Goal: Information Seeking & Learning: Learn about a topic

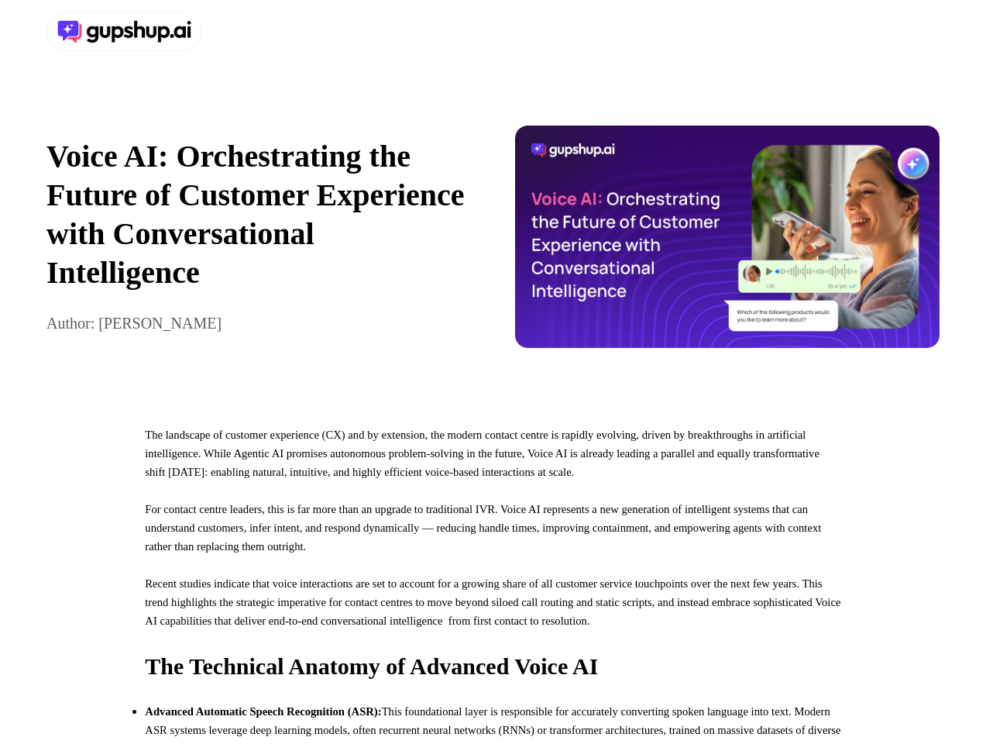
click at [493, 32] on div at bounding box center [493, 32] width 986 height 64
click at [266, 32] on div at bounding box center [266, 31] width 441 height 39
click at [493, 244] on div "Voice AI: Orchestrating the Future of Customer Experience with Conversational I…" at bounding box center [493, 237] width 986 height 346
click at [259, 244] on p "Voice AI: Orchestrating the Future of Customer Experience with Conversational I…" at bounding box center [258, 214] width 425 height 155
click at [727, 244] on img at bounding box center [727, 236] width 425 height 222
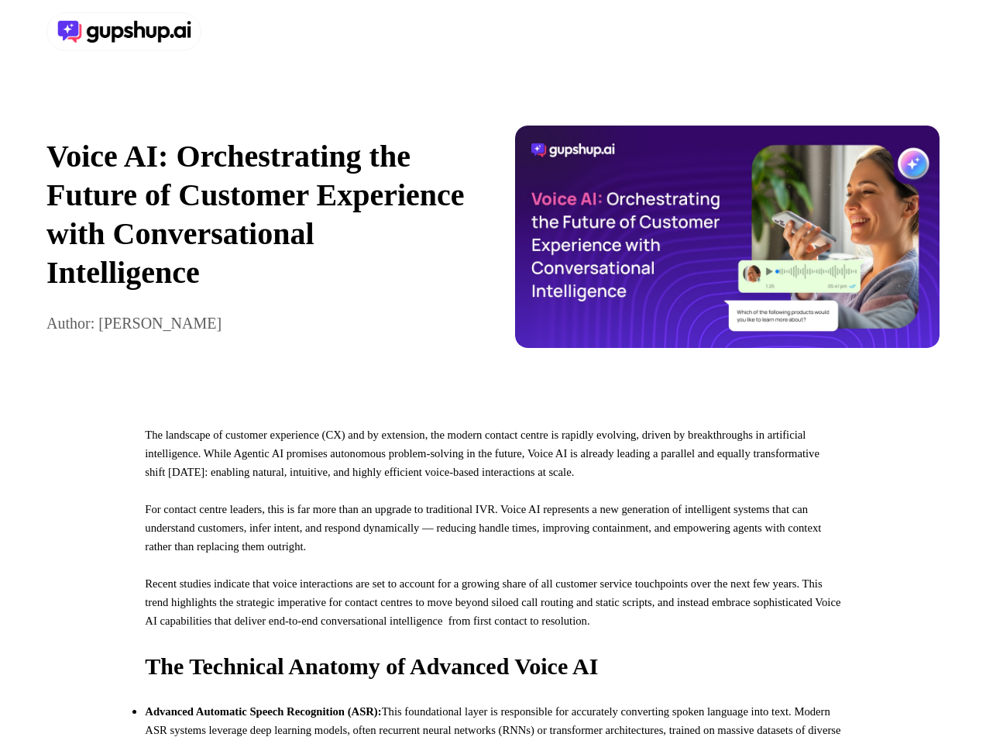
click at [493, 574] on p "For contact centre leaders, this is far more than an upgrade to traditional IVR…" at bounding box center [493, 537] width 696 height 74
